Goal: Task Accomplishment & Management: Use online tool/utility

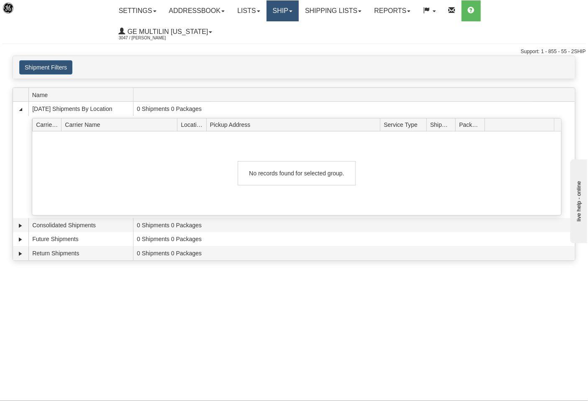
click at [287, 18] on link "Ship" at bounding box center [283, 10] width 32 height 21
click at [274, 27] on link "Ship Screen" at bounding box center [261, 29] width 76 height 11
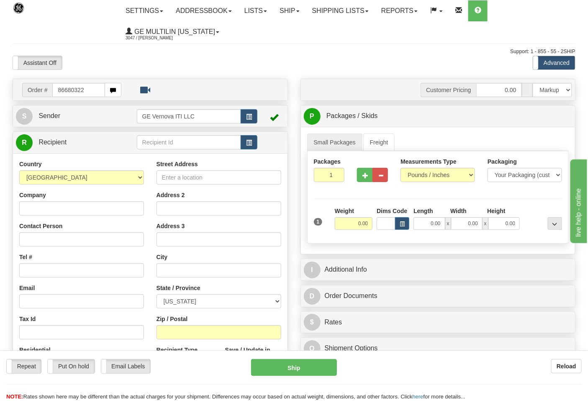
type input "86680322"
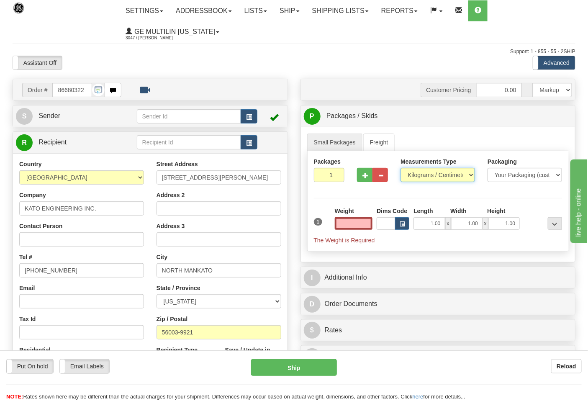
type input "0.00"
click at [421, 176] on select "Pounds / Inches Kilograms / Centimeters" at bounding box center [438, 175] width 75 height 14
select select "0"
click at [401, 168] on select "Pounds / Inches Kilograms / Centimeters" at bounding box center [438, 175] width 75 height 14
click at [366, 226] on input "0.00" at bounding box center [354, 223] width 38 height 13
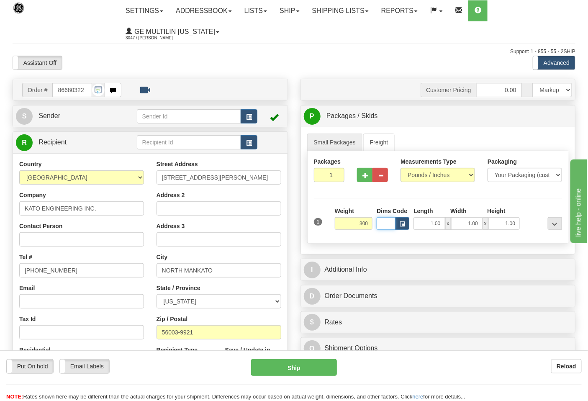
type input "300.00"
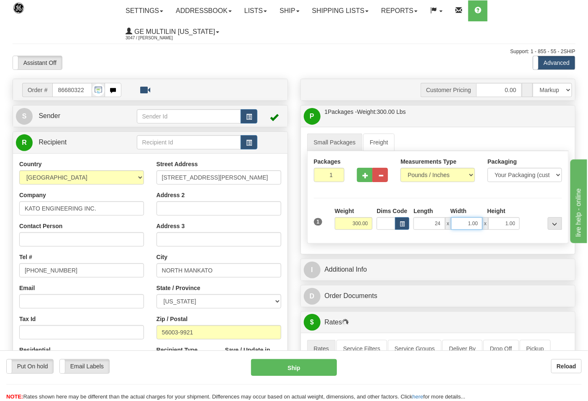
type input "24.00"
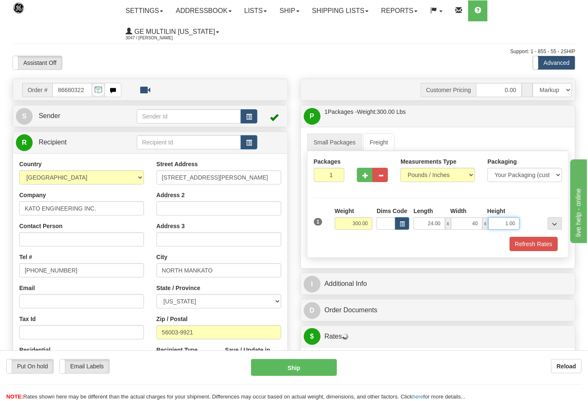
type input "40.00"
click button "Delete" at bounding box center [0, 0] width 0 height 0
type input "24.00"
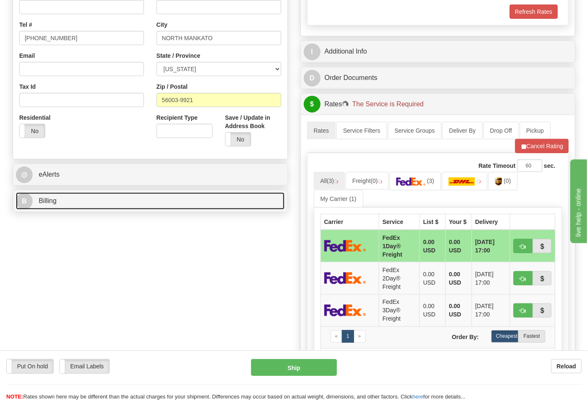
click at [76, 197] on link "B Billing" at bounding box center [150, 201] width 269 height 17
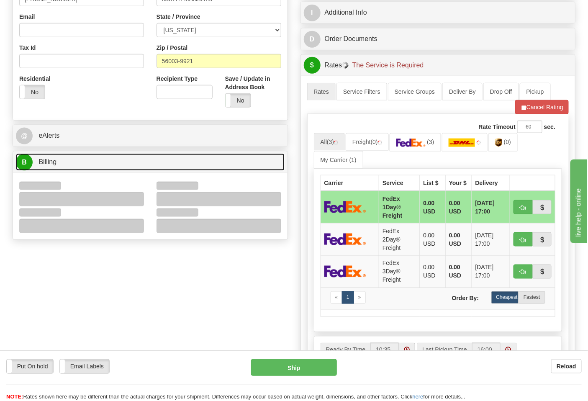
scroll to position [325, 0]
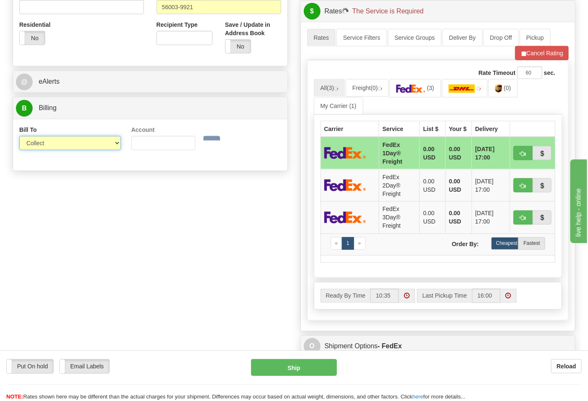
click at [39, 143] on select "Sender Recipient Third Party Collect" at bounding box center [70, 143] width 102 height 14
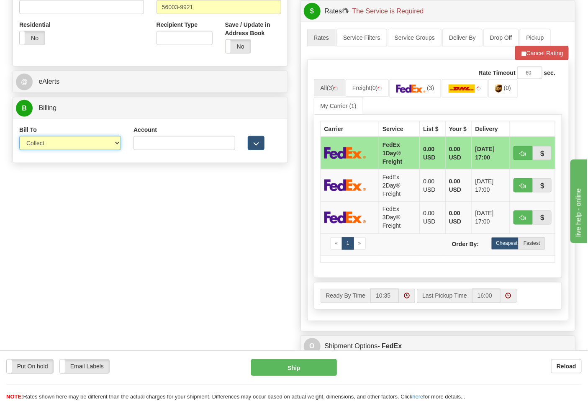
select select "2"
click at [19, 137] on select "Sender Recipient Third Party Collect" at bounding box center [70, 143] width 102 height 14
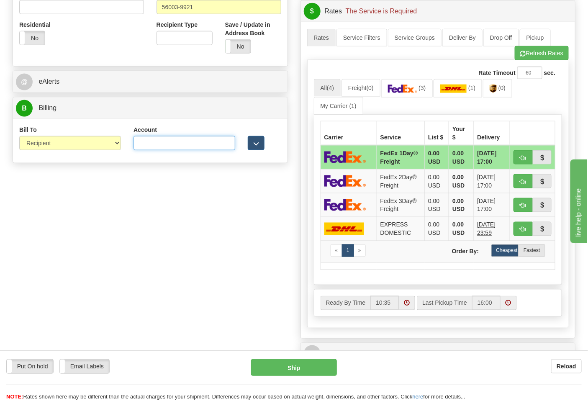
click at [151, 143] on input "Account" at bounding box center [185, 143] width 102 height 14
type input "970053395"
click at [418, 90] on img at bounding box center [402, 89] width 29 height 8
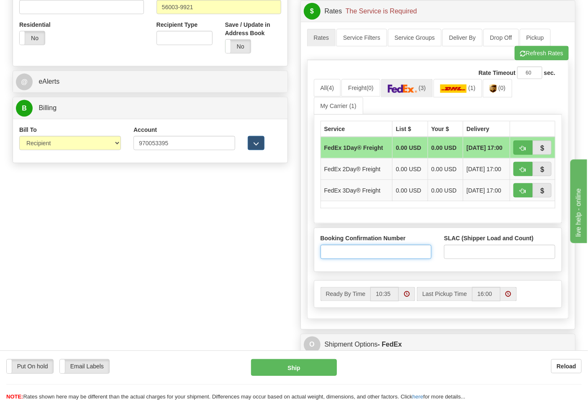
click at [374, 253] on input "Booking Confirmation Number" at bounding box center [376, 252] width 111 height 14
type input "N/A"
click at [474, 250] on input "SLAC (Shipper Load and Count)" at bounding box center [499, 252] width 111 height 14
type input "1"
click at [526, 152] on button "button" at bounding box center [523, 148] width 19 height 14
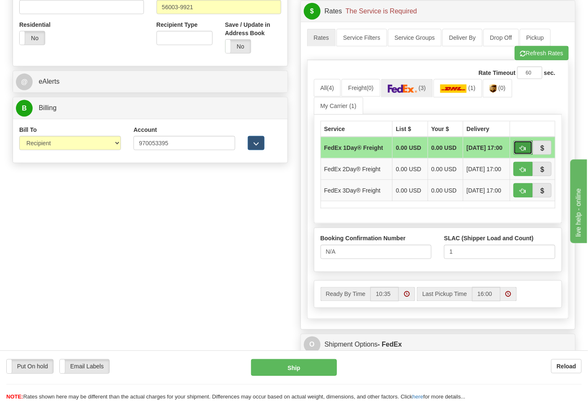
type input "70"
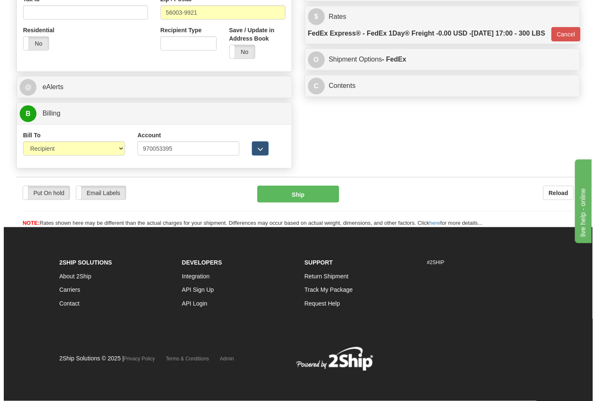
scroll to position [321, 0]
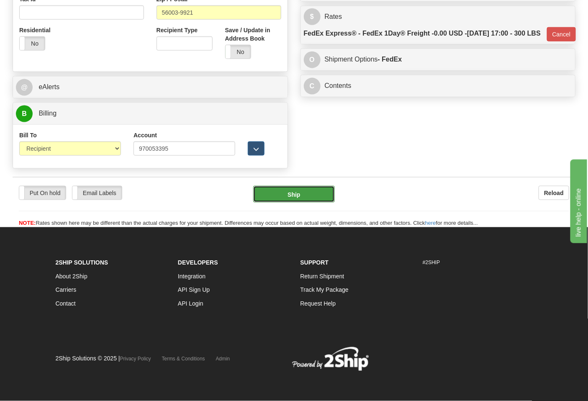
click at [308, 189] on button "Ship" at bounding box center [293, 194] width 81 height 17
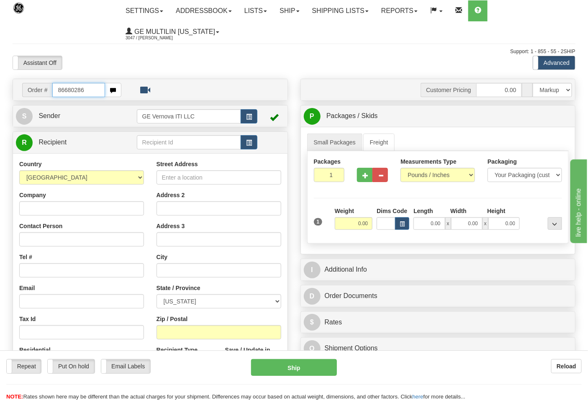
type input "86680286"
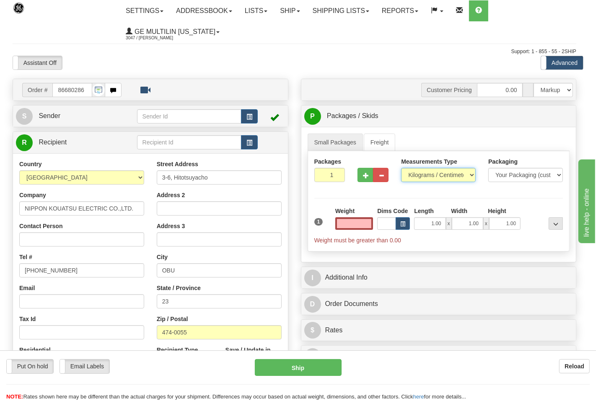
type input "0.00"
click at [433, 178] on select "Pounds / Inches Kilograms / Centimeters" at bounding box center [432, 175] width 73 height 14
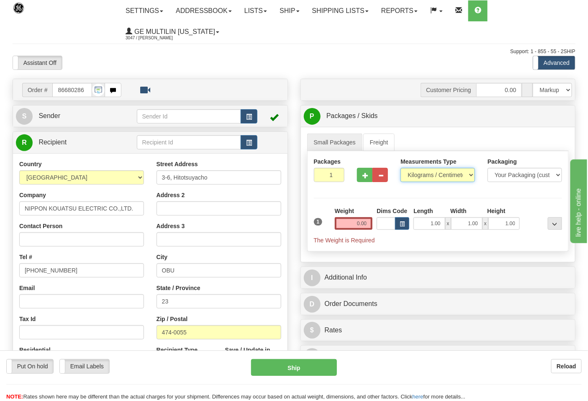
select select "0"
click at [401, 168] on select "Pounds / Inches Kilograms / Centimeters" at bounding box center [438, 175] width 75 height 14
click at [371, 223] on input "0.00" at bounding box center [354, 223] width 38 height 13
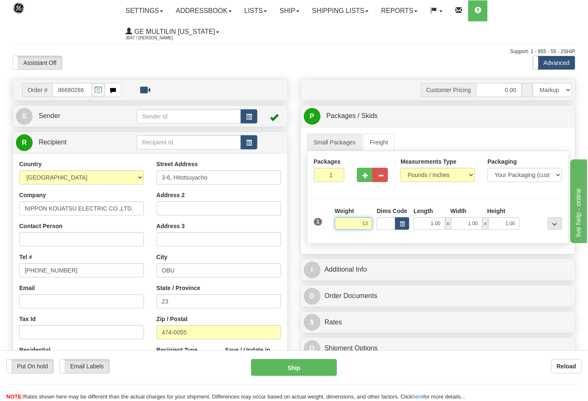
click button "Delete" at bounding box center [0, 0] width 0 height 0
type input "13.00"
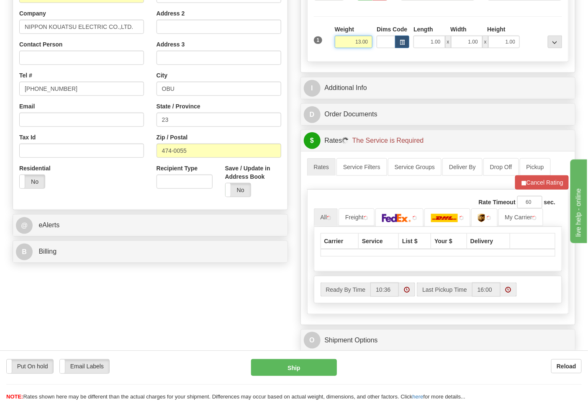
scroll to position [186, 0]
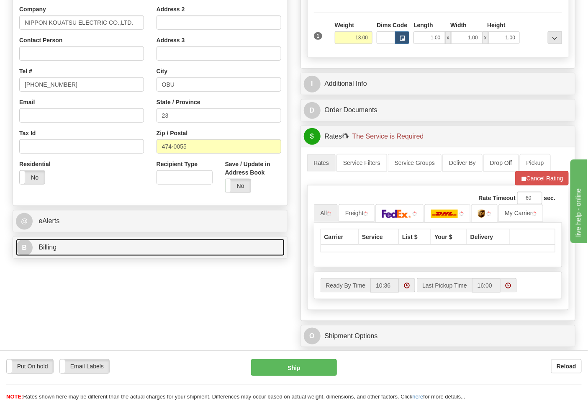
click at [75, 252] on link "B Billing" at bounding box center [150, 247] width 269 height 17
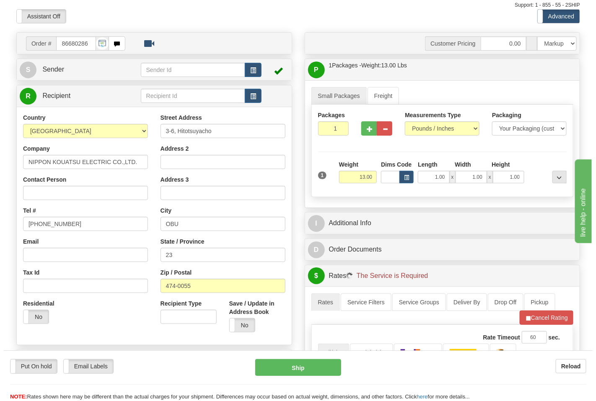
scroll to position [232, 0]
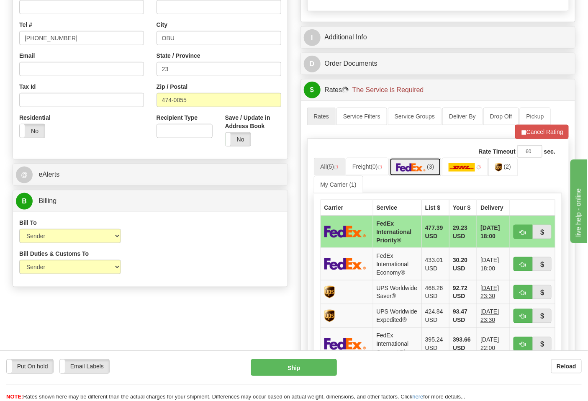
click at [426, 168] on img at bounding box center [411, 167] width 29 height 8
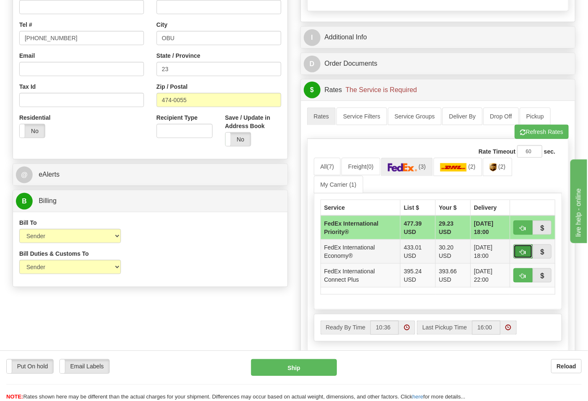
click at [520, 250] on button "button" at bounding box center [523, 252] width 19 height 14
type input "03"
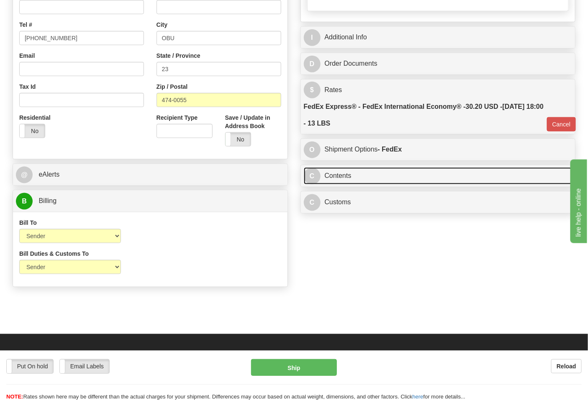
click at [343, 183] on link "C Contents" at bounding box center [438, 176] width 269 height 17
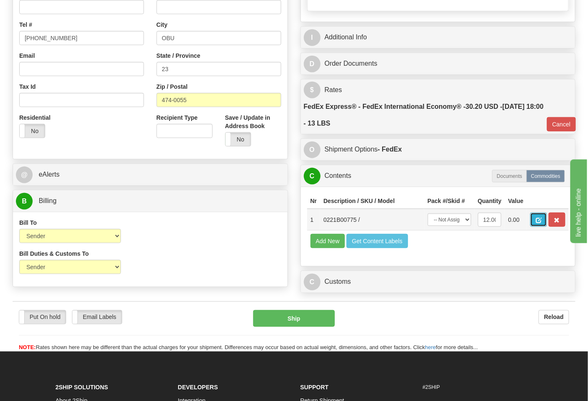
click at [547, 217] on button "button" at bounding box center [539, 220] width 17 height 14
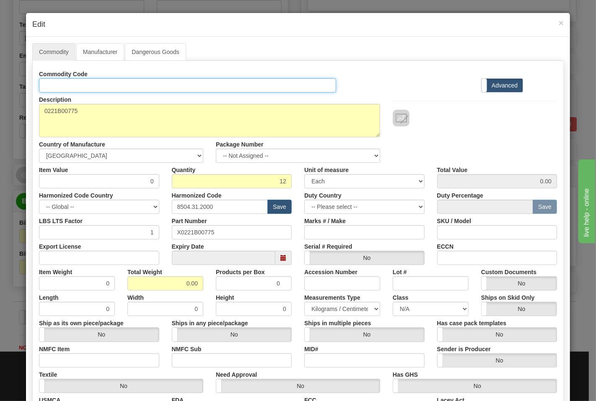
drag, startPoint x: 73, startPoint y: 89, endPoint x: 81, endPoint y: 93, distance: 8.6
click at [74, 89] on input "Id" at bounding box center [187, 85] width 297 height 14
type input "TRANSFORMERS"
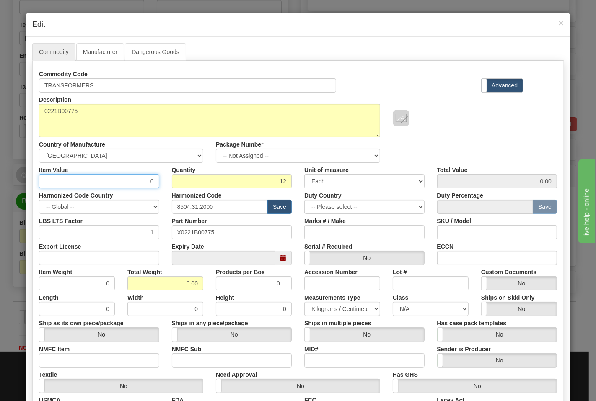
drag, startPoint x: 125, startPoint y: 179, endPoint x: 154, endPoint y: 180, distance: 28.9
click at [154, 180] on input "0" at bounding box center [99, 181] width 120 height 14
type input "8.77"
type input "105.24"
click at [103, 259] on input "Export License" at bounding box center [99, 258] width 120 height 14
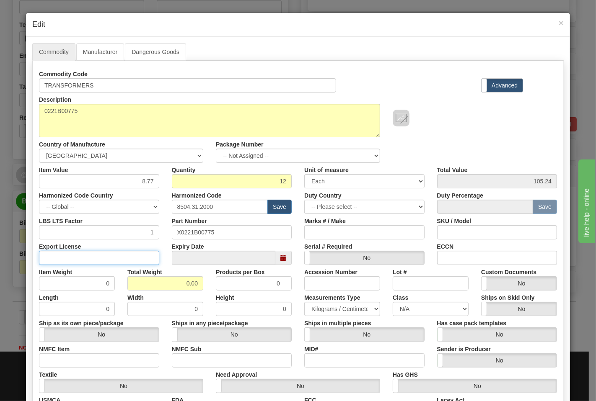
type input "N/A"
drag, startPoint x: 165, startPoint y: 284, endPoint x: 203, endPoint y: 285, distance: 38.1
click at [203, 285] on div "Total Weight 0.00" at bounding box center [165, 278] width 88 height 26
type input "13"
type input "1.0833"
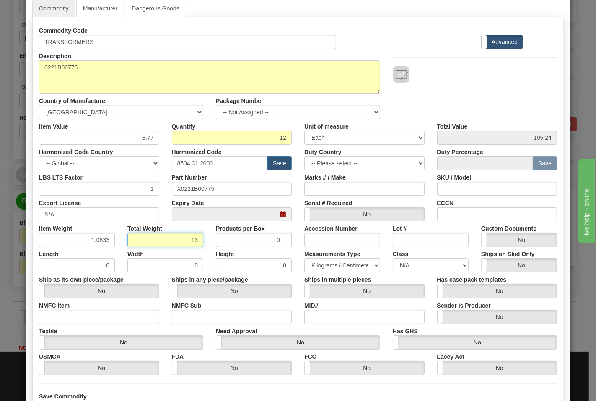
scroll to position [116, 0]
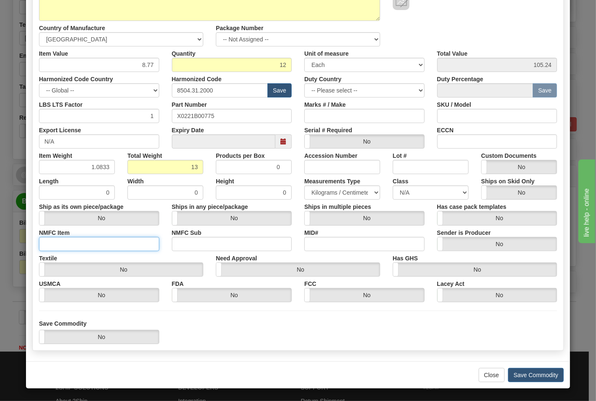
click at [77, 248] on input "NMFC Item" at bounding box center [99, 244] width 120 height 14
type input "63170"
click at [178, 250] on div "Commodity Code TRANSFORMERS Standard Advanced Description 0221B00775 Country of…" at bounding box center [298, 127] width 518 height 352
click at [182, 246] on input "NMFC Sub" at bounding box center [232, 244] width 120 height 14
click at [185, 244] on input "NMFC Sub" at bounding box center [232, 244] width 120 height 14
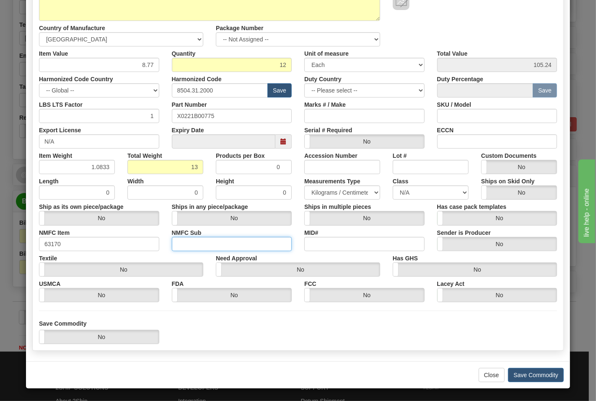
type input "4"
click at [400, 195] on select "N/A 50.0 55.0 60.0 65.0 70.0 85.0 92.5 100.0 125.0 175.0 250.0 300.0 400.0" at bounding box center [430, 193] width 76 height 14
select select "70.0"
click at [392, 186] on select "N/A 50.0 55.0 60.0 65.0 70.0 85.0 92.5 100.0 125.0 175.0 250.0 300.0 400.0" at bounding box center [430, 193] width 76 height 14
drag, startPoint x: 469, startPoint y: 135, endPoint x: 476, endPoint y: 144, distance: 11.1
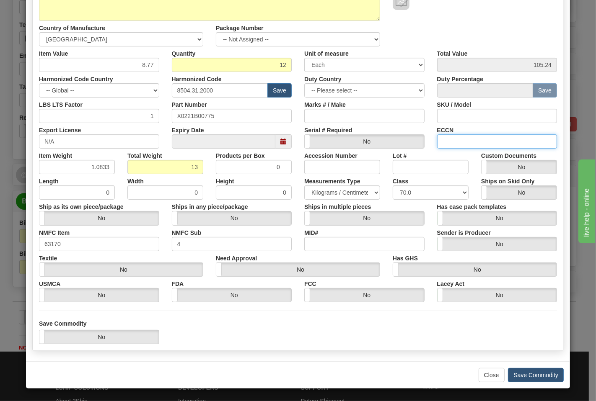
click at [469, 135] on input "ECCN" at bounding box center [497, 141] width 120 height 14
type input "EAR99"
click at [535, 374] on button "Save Commodity" at bounding box center [536, 375] width 56 height 14
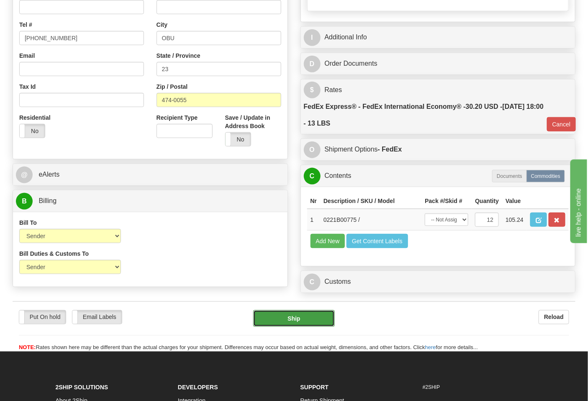
click at [304, 327] on button "Ship" at bounding box center [293, 318] width 81 height 17
